Goal: Task Accomplishment & Management: Manage account settings

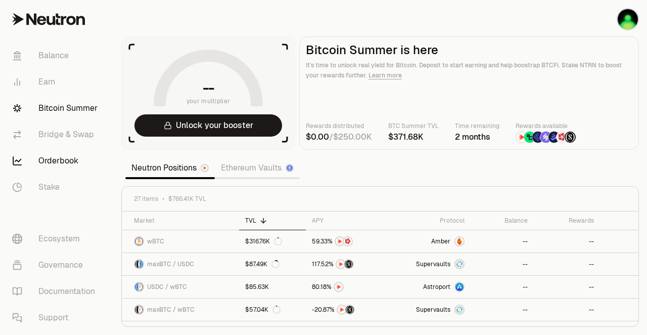
click at [61, 161] on link "Orderbook" at bounding box center [56, 161] width 105 height 26
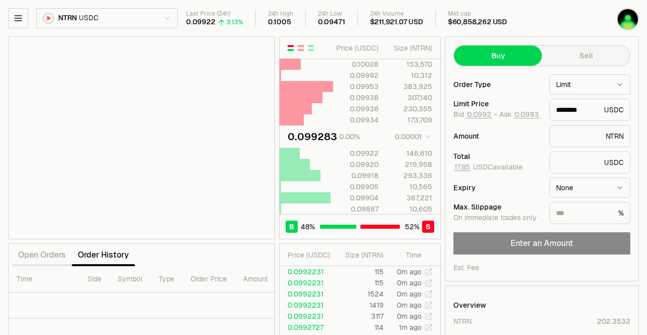
type input "********"
click at [22, 21] on icon "button" at bounding box center [18, 18] width 10 height 10
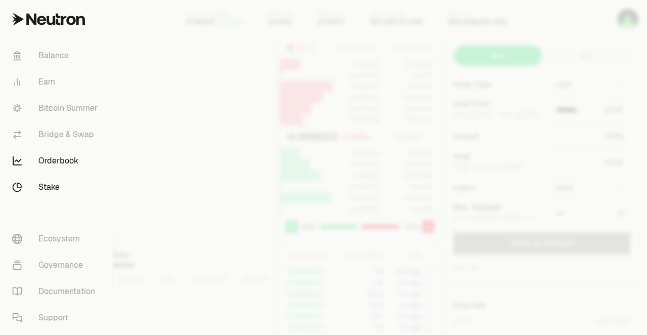
click at [54, 189] on link "Stake" at bounding box center [56, 187] width 105 height 26
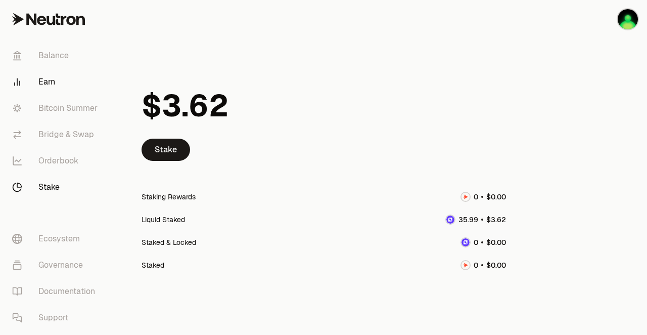
click at [49, 83] on link "Earn" at bounding box center [56, 82] width 105 height 26
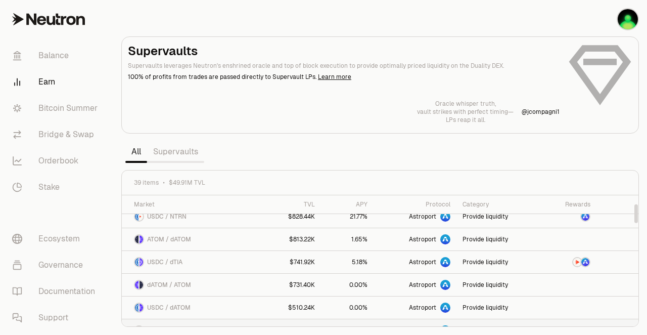
scroll to position [61, 0]
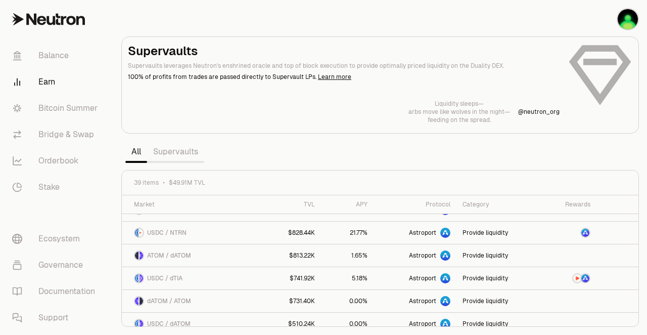
click at [157, 151] on link "Supervaults" at bounding box center [175, 151] width 57 height 20
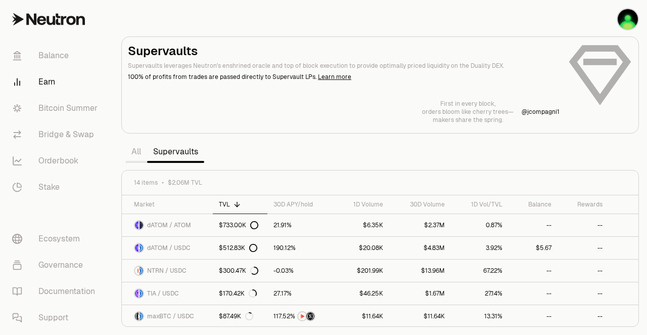
click at [132, 150] on link "All" at bounding box center [136, 151] width 22 height 20
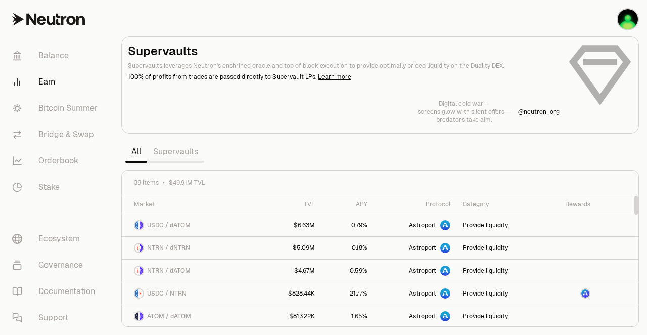
click at [183, 150] on link "Supervaults" at bounding box center [175, 151] width 57 height 20
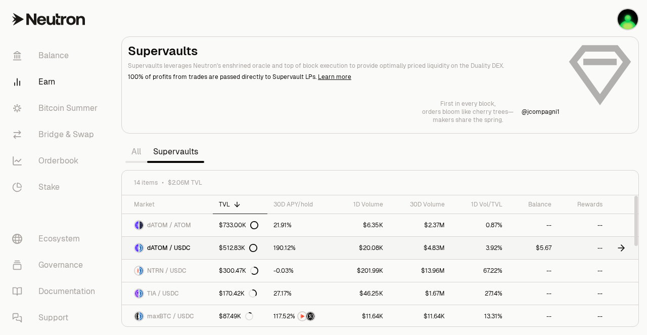
click at [173, 250] on span "dATOM / USDC" at bounding box center [168, 248] width 43 height 8
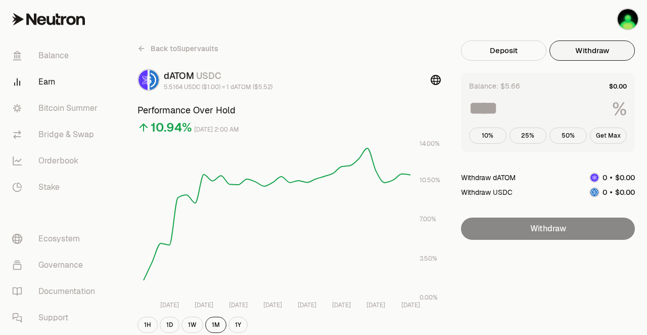
click at [600, 56] on button "Withdraw" at bounding box center [591, 50] width 85 height 20
click at [612, 138] on button "Get Max" at bounding box center [608, 135] width 37 height 16
type input "***"
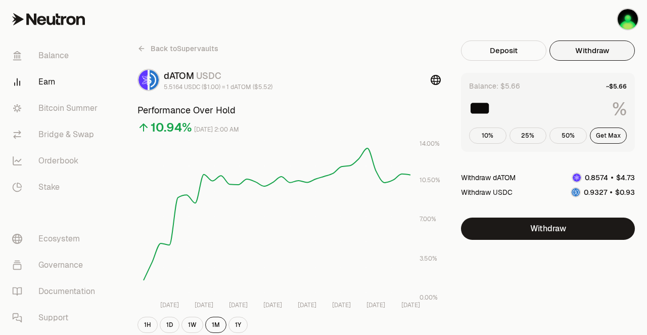
click at [142, 48] on icon at bounding box center [141, 48] width 8 height 8
